Goal: Transaction & Acquisition: Purchase product/service

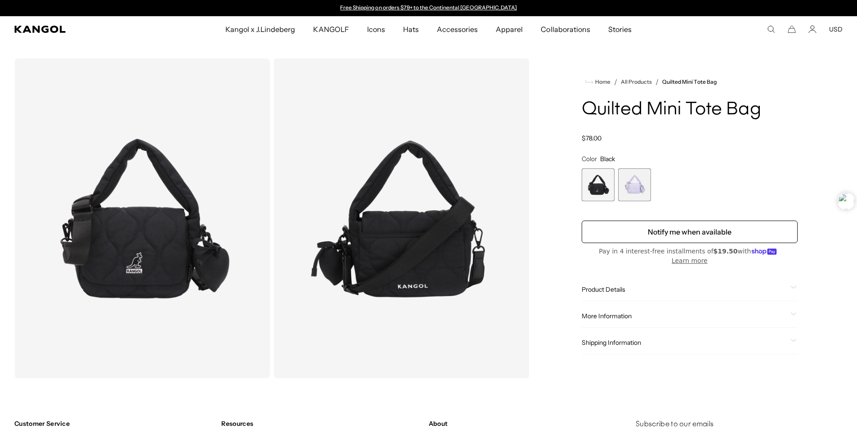
scroll to position [0, 185]
click at [621, 175] on span "2 of 2" at bounding box center [634, 184] width 33 height 33
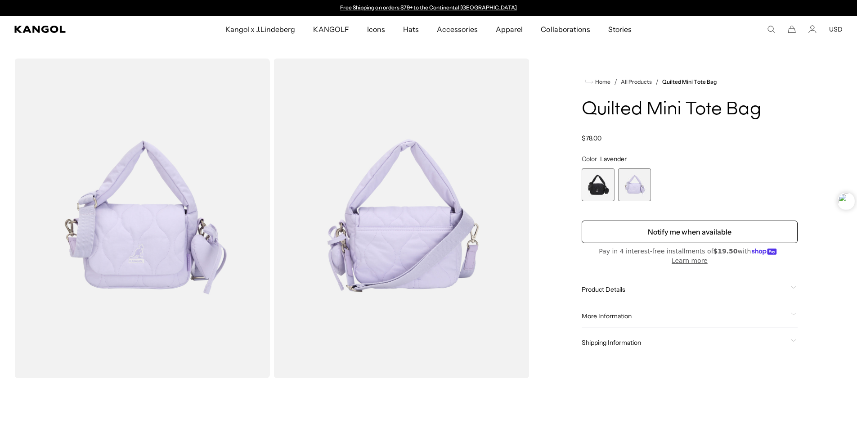
click at [375, 189] on img "Gallery Viewer" at bounding box center [402, 217] width 256 height 319
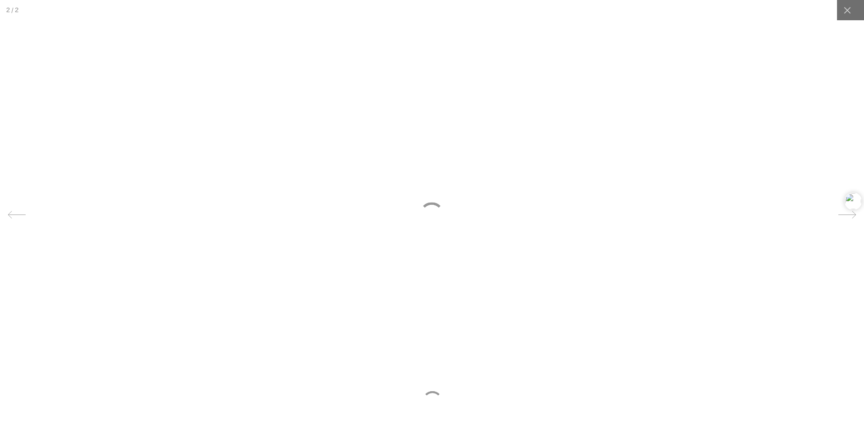
scroll to position [0, 185]
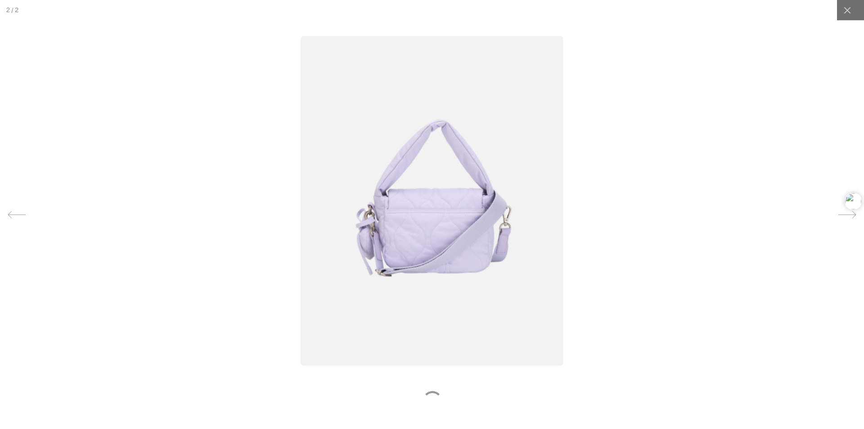
click at [766, 78] on div at bounding box center [432, 214] width 864 height 429
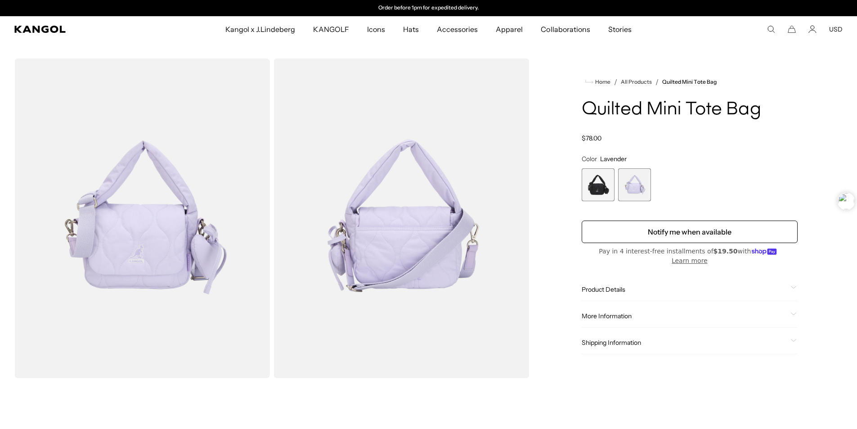
click at [428, 185] on img "Gallery Viewer" at bounding box center [402, 217] width 256 height 319
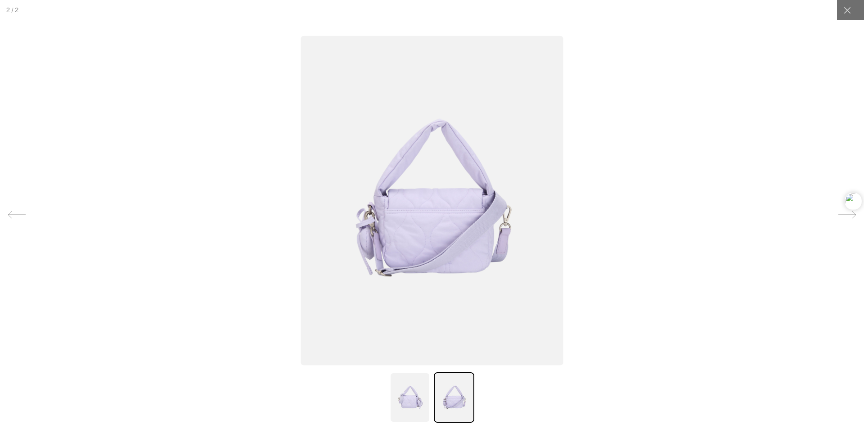
scroll to position [0, 0]
click at [396, 402] on img at bounding box center [410, 397] width 40 height 50
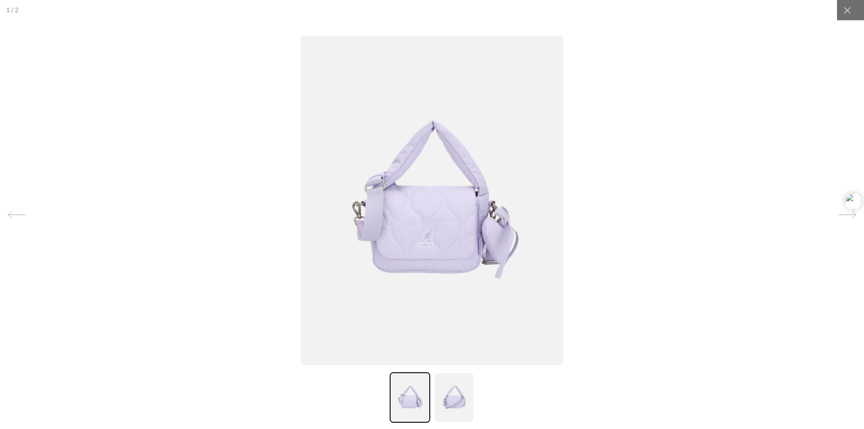
click at [421, 407] on img at bounding box center [410, 397] width 40 height 50
drag, startPoint x: 817, startPoint y: 18, endPoint x: 832, endPoint y: 17, distance: 14.9
click at [817, 18] on div at bounding box center [432, 214] width 864 height 429
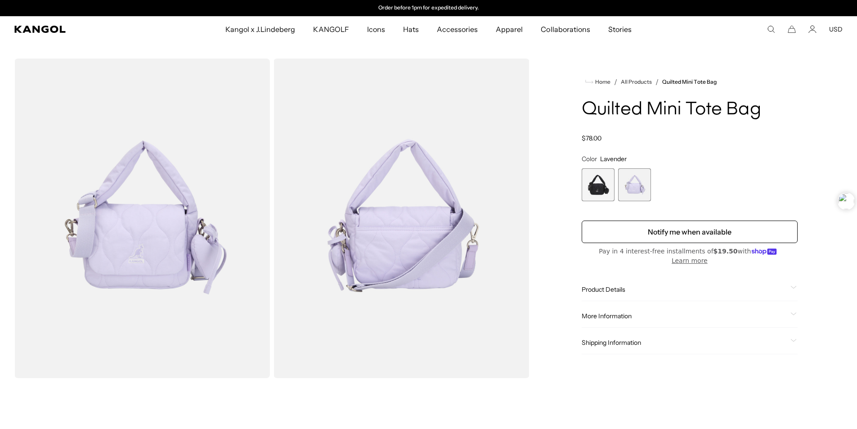
click at [595, 194] on span "1 of 2" at bounding box center [598, 184] width 33 height 33
